Goal: Information Seeking & Learning: Learn about a topic

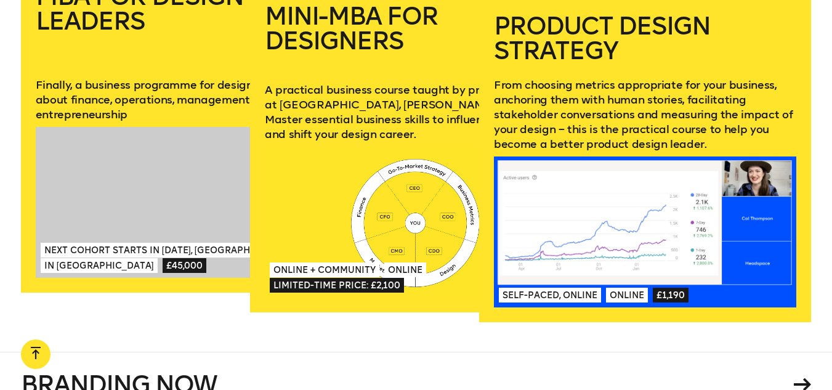
scroll to position [1705, 0]
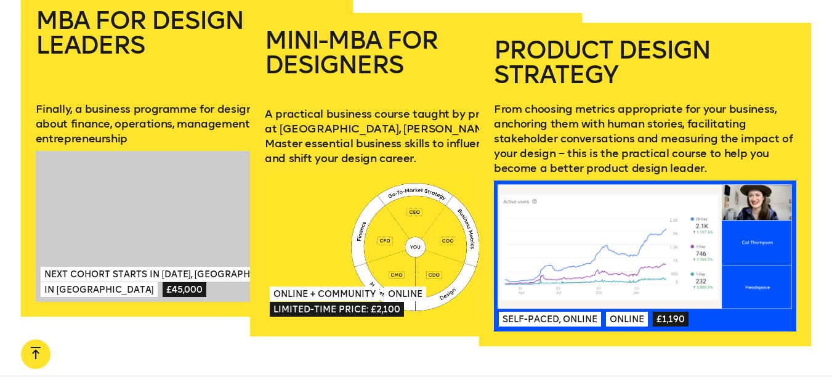
click at [575, 125] on p "From choosing metrics appropriate for your business, anchoring them with human …" at bounding box center [645, 139] width 302 height 74
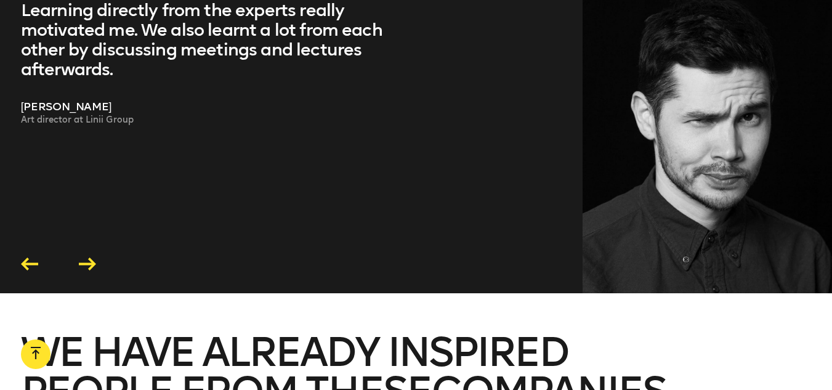
scroll to position [2521, 0]
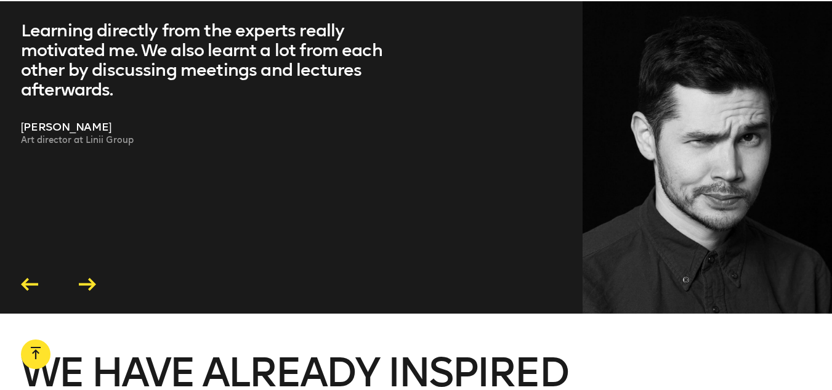
click at [86, 278] on icon at bounding box center [87, 284] width 17 height 13
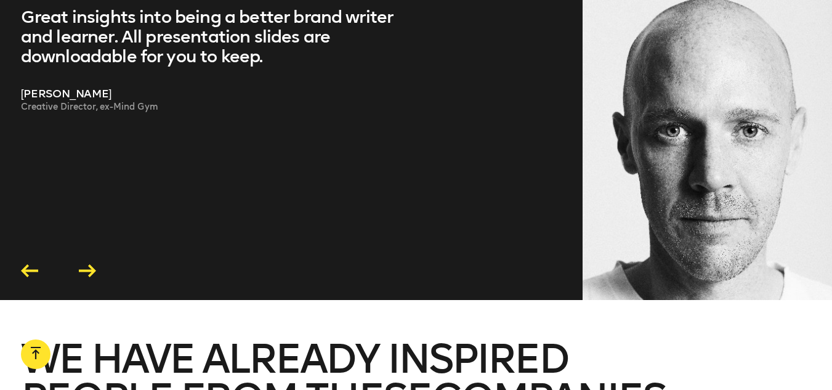
scroll to position [2553, 0]
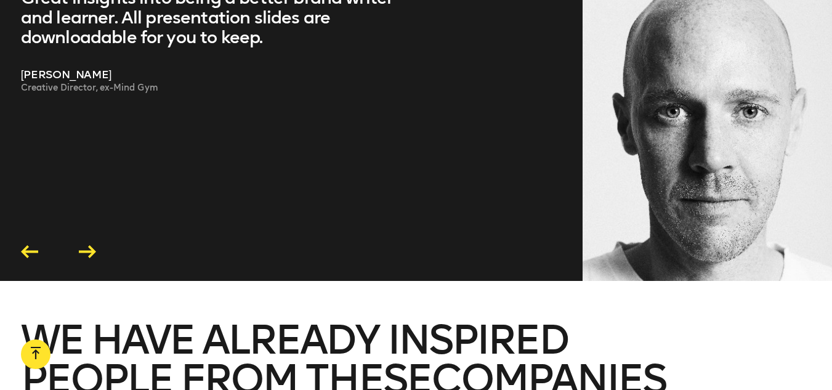
click at [84, 245] on icon at bounding box center [87, 251] width 17 height 13
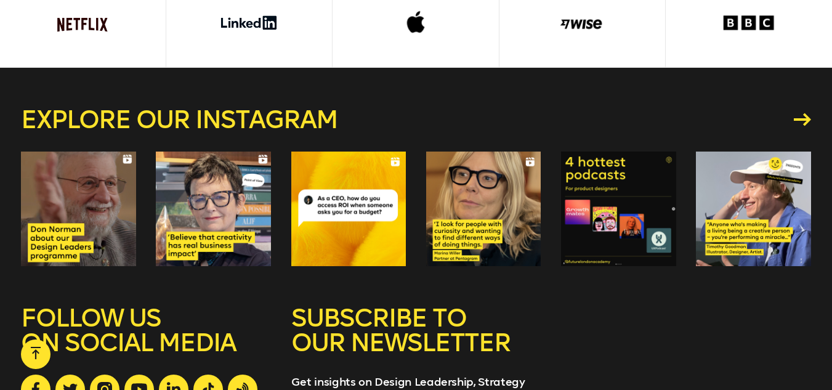
scroll to position [3182, 0]
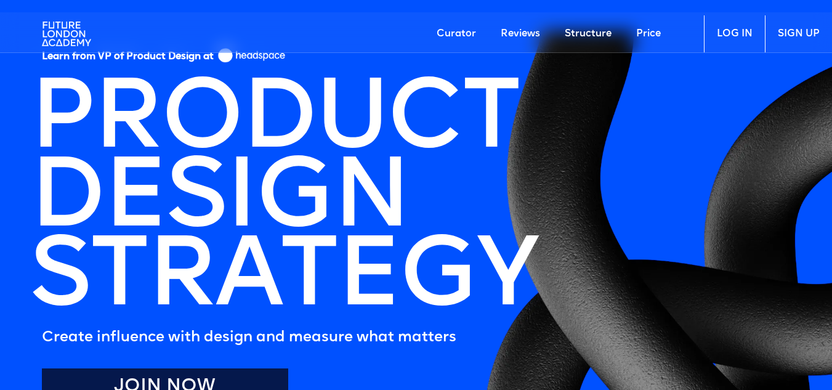
click at [652, 36] on link "Price" at bounding box center [648, 33] width 49 height 37
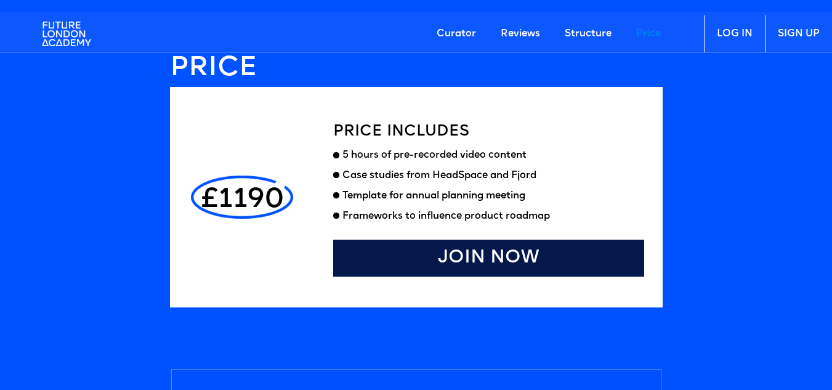
scroll to position [3224, 0]
